Goal: Information Seeking & Learning: Learn about a topic

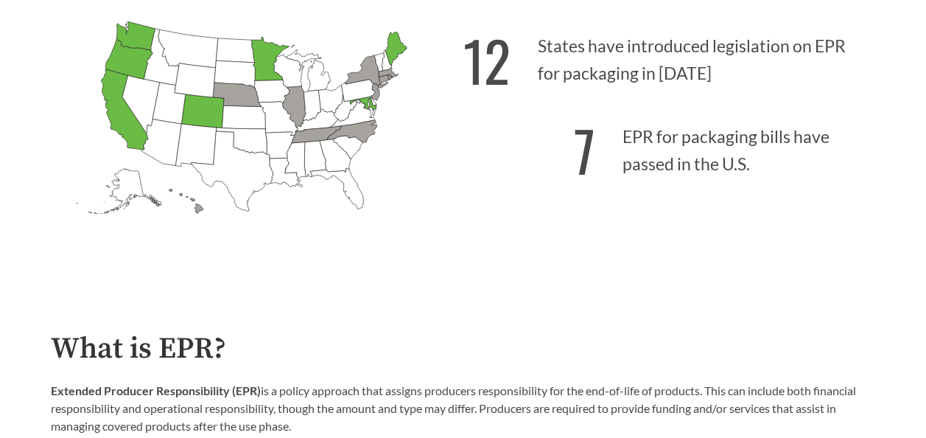
scroll to position [440, 0]
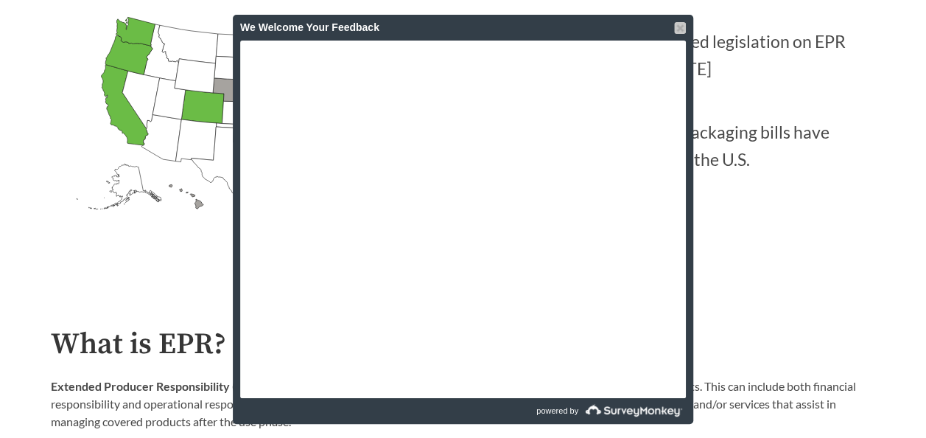
click at [681, 24] on div at bounding box center [680, 28] width 12 height 12
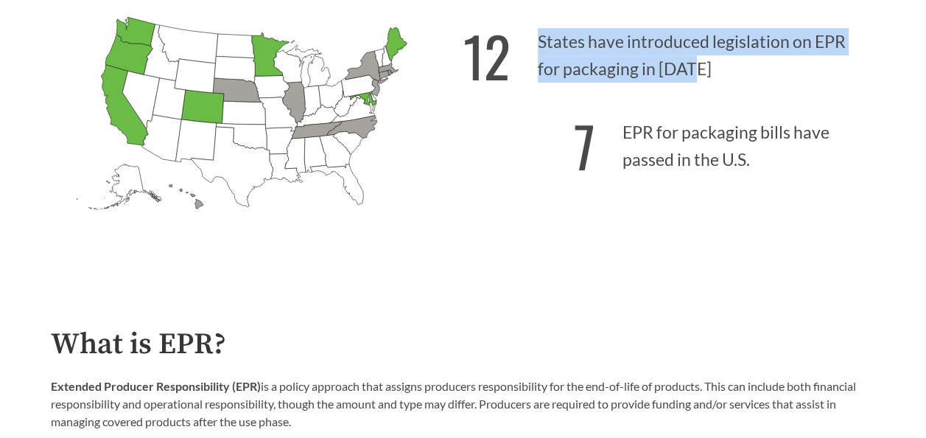
drag, startPoint x: 719, startPoint y: 72, endPoint x: 695, endPoint y: 74, distance: 24.4
click at [695, 74] on p "12 States have introduced legislation on EPR for packaging in [DATE]" at bounding box center [669, 51] width 413 height 91
copy p "States have introduced legislation on EPR for packaging in [DATE]"
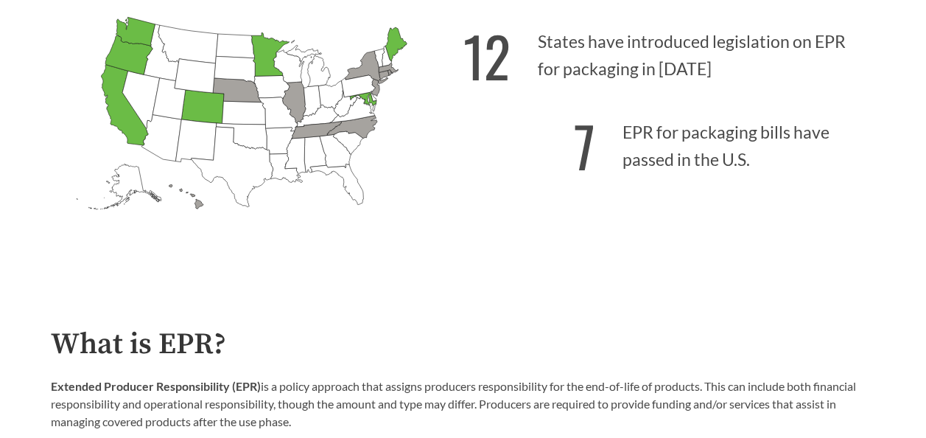
click at [514, 391] on p "Extended Producer Responsibility (EPR) is a policy approach that assigns produc…" at bounding box center [463, 403] width 825 height 53
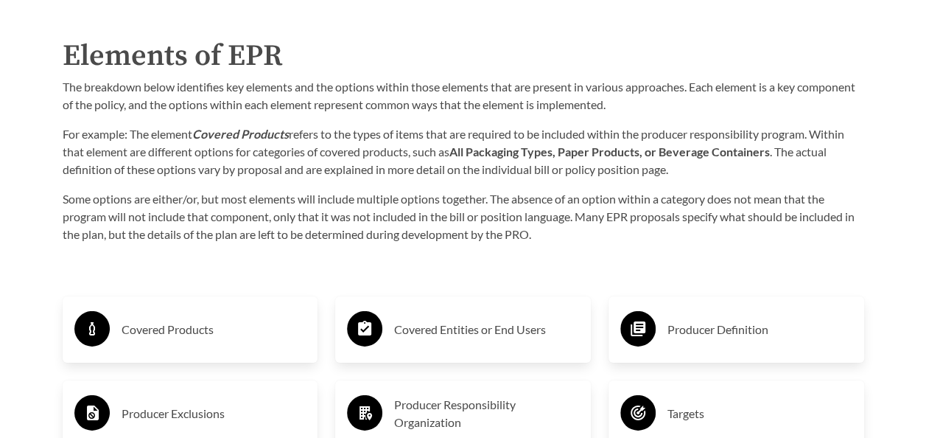
scroll to position [2179, 0]
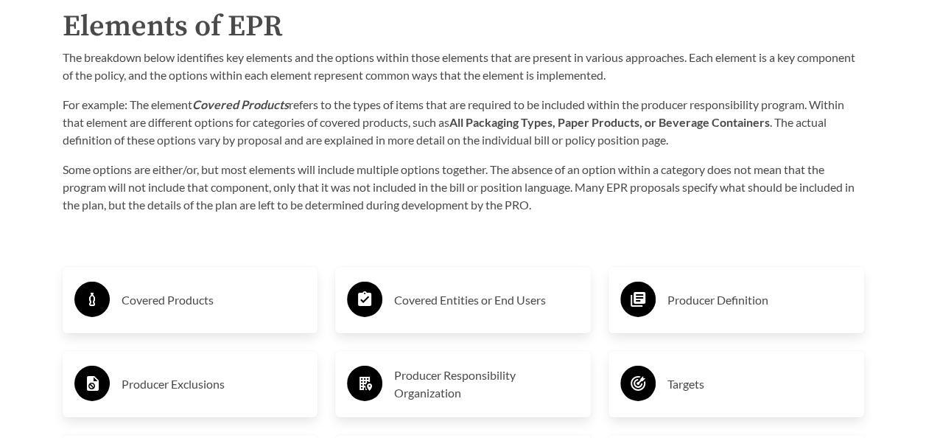
click at [155, 315] on div "Covered Products" at bounding box center [190, 300] width 232 height 43
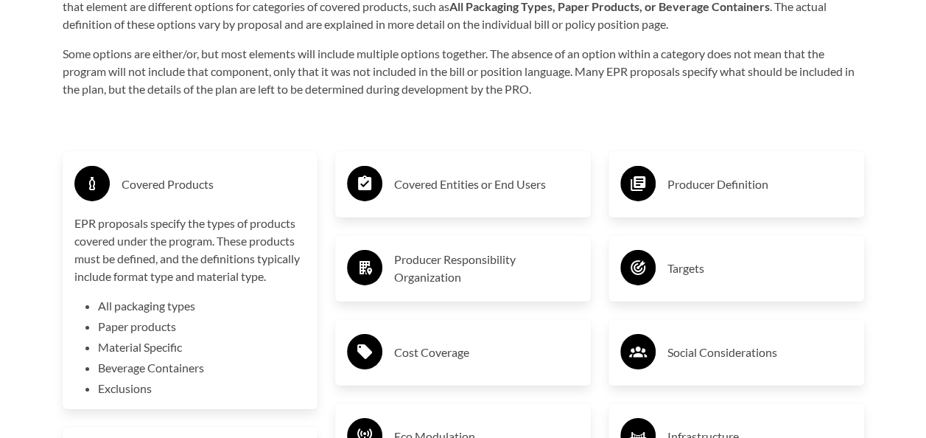
scroll to position [2297, 0]
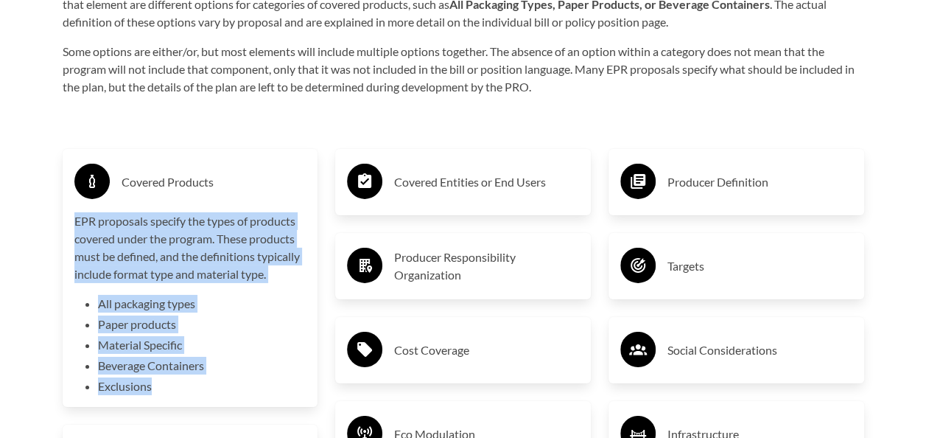
drag, startPoint x: 161, startPoint y: 391, endPoint x: 56, endPoint y: 223, distance: 197.9
copy div "EPR proposals specify the types of products covered under the program. These pr…"
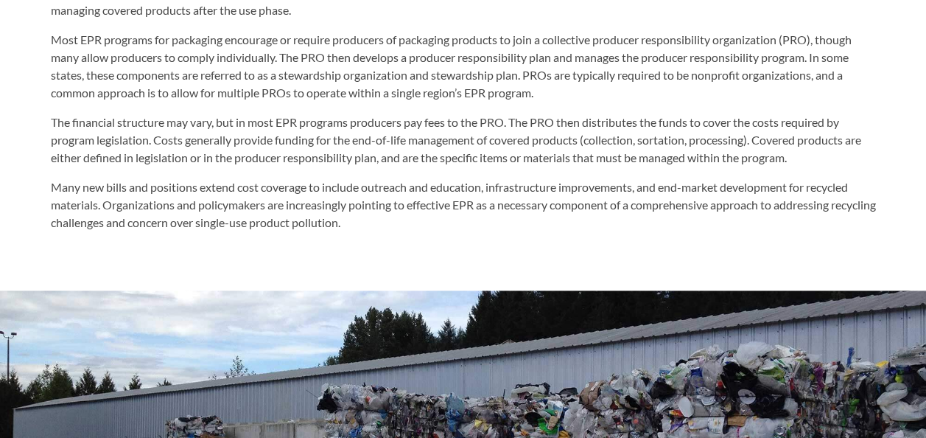
scroll to position [841, 0]
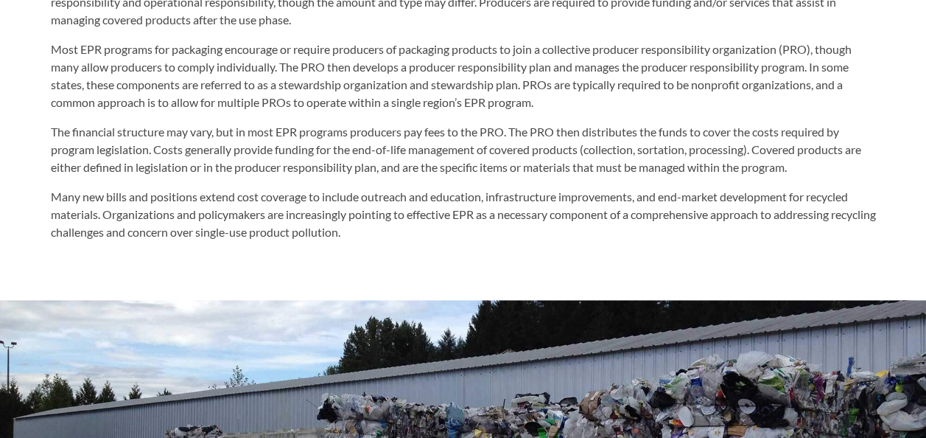
click at [421, 150] on p "The financial structure may vary, but in most EPR programs producers pay fees t…" at bounding box center [463, 149] width 825 height 53
drag, startPoint x: 421, startPoint y: 150, endPoint x: 348, endPoint y: 148, distance: 73.7
click at [348, 148] on p "The financial structure may vary, but in most EPR programs producers pay fees t…" at bounding box center [463, 149] width 825 height 53
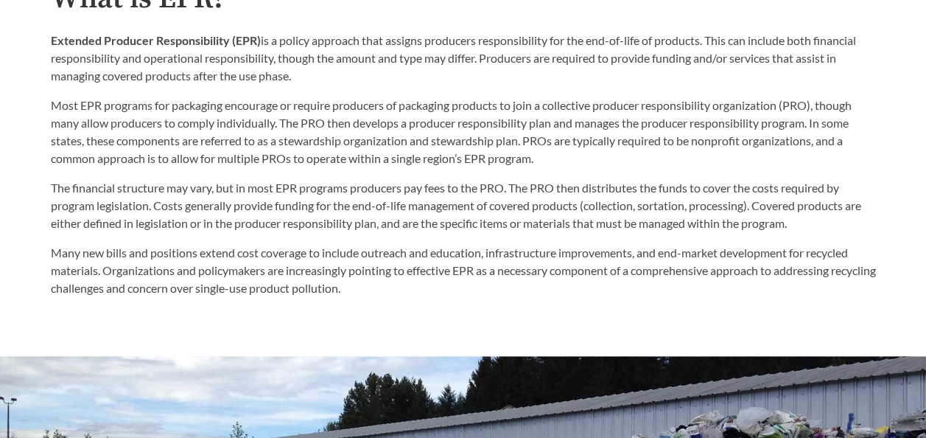
scroll to position [783, 0]
